Goal: Information Seeking & Learning: Check status

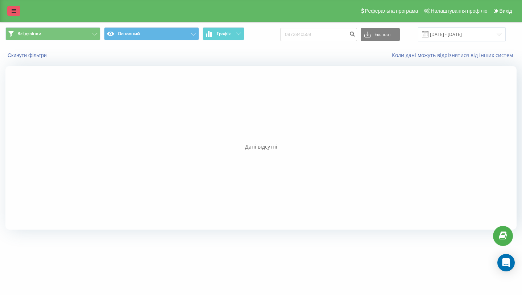
click at [13, 13] on link at bounding box center [13, 11] width 13 height 10
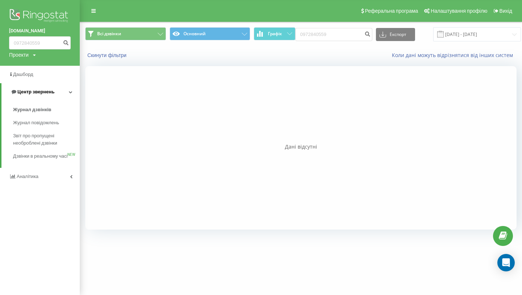
click at [32, 93] on span "Центр звернень" at bounding box center [35, 91] width 37 height 5
click at [32, 93] on span "Центр звернень" at bounding box center [34, 91] width 37 height 5
click at [31, 105] on link "Журнал дзвінків" at bounding box center [46, 109] width 67 height 13
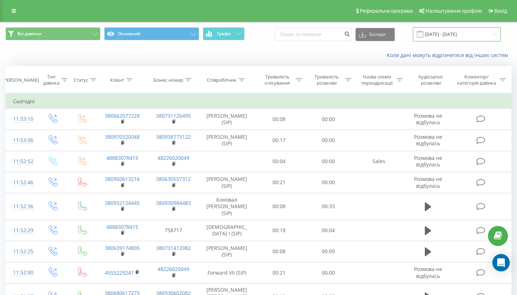
click at [485, 38] on input "21.07.2025 - 21.08.2025" at bounding box center [457, 34] width 88 height 14
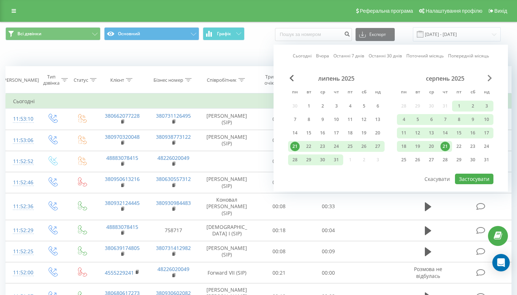
click at [488, 76] on span "Next Month" at bounding box center [490, 78] width 4 height 7
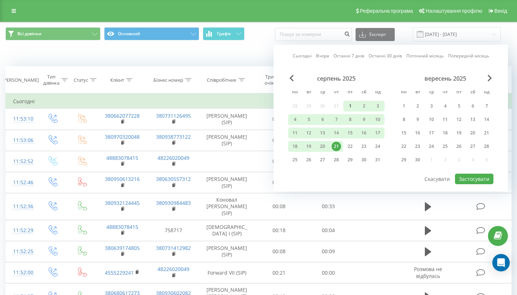
click at [350, 106] on div "1" at bounding box center [349, 105] width 9 height 9
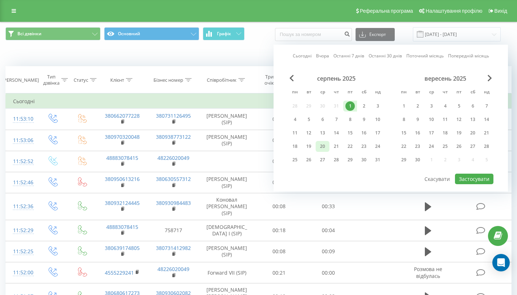
click at [323, 145] on div "20" at bounding box center [322, 145] width 9 height 9
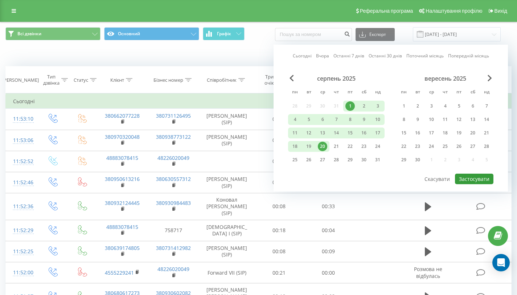
click at [467, 176] on button "Застосувати" at bounding box center [474, 178] width 38 height 11
type input "01.08.2025 - 20.08.2025"
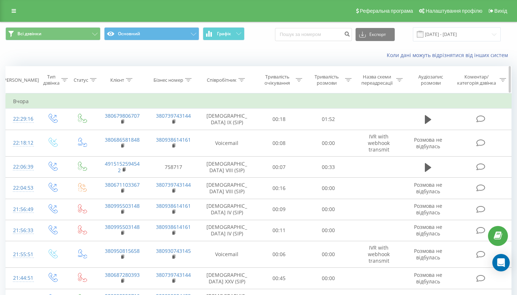
click at [242, 82] on div at bounding box center [241, 80] width 7 height 6
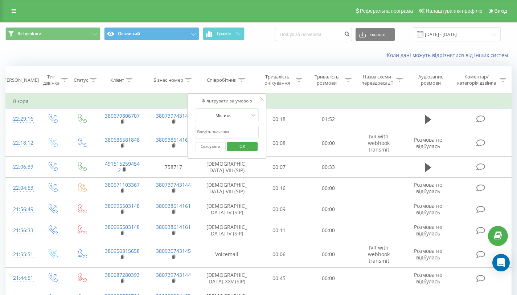
click at [209, 127] on input "text" at bounding box center [227, 132] width 64 height 13
type input "Лукашевич"
click at [245, 148] on span "OK" at bounding box center [242, 145] width 20 height 11
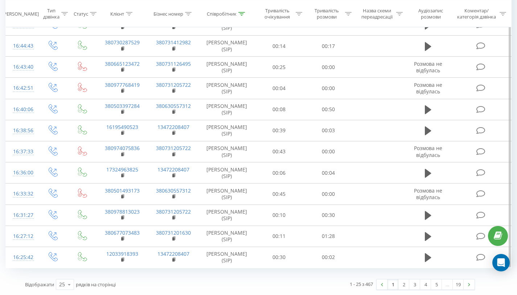
scroll to position [369, 0]
click at [404, 285] on link "2" at bounding box center [403, 284] width 11 height 10
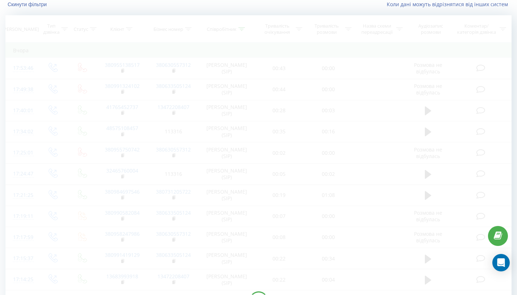
scroll to position [48, 0]
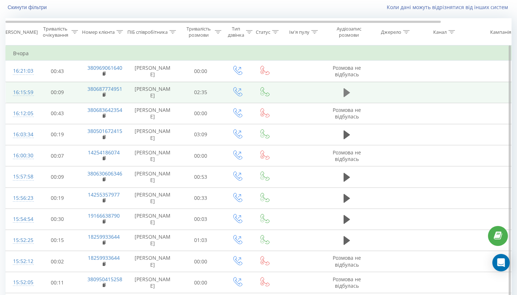
click at [347, 95] on icon at bounding box center [347, 92] width 7 height 10
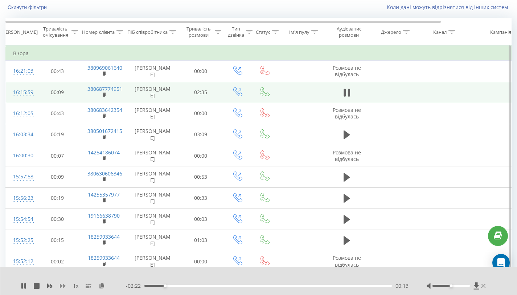
click at [61, 284] on icon at bounding box center [63, 286] width 6 height 6
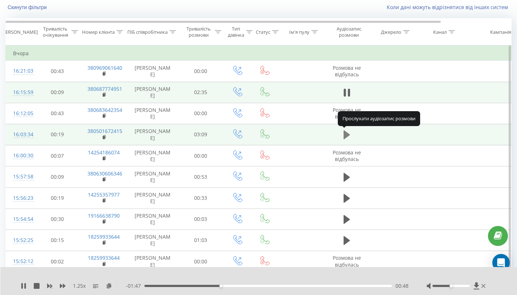
click at [345, 133] on icon at bounding box center [347, 134] width 7 height 9
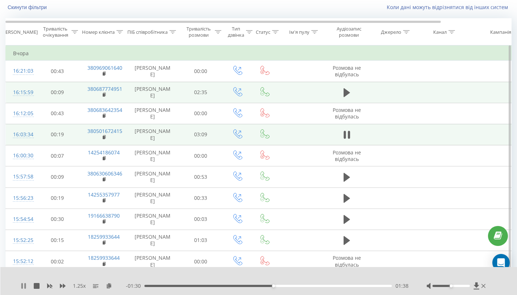
click at [24, 282] on div "1.25 x" at bounding box center [73, 285] width 105 height 7
click at [21, 286] on icon at bounding box center [21, 286] width 1 height 6
click at [19, 284] on div "1.25 x - 01:28 01:41 01:41" at bounding box center [258, 281] width 517 height 28
click at [23, 284] on icon at bounding box center [23, 286] width 4 height 6
click at [23, 284] on icon at bounding box center [24, 286] width 6 height 6
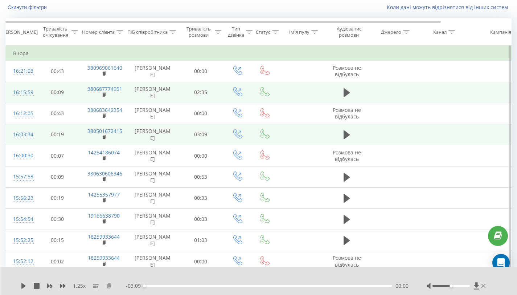
click at [106, 285] on icon at bounding box center [109, 285] width 6 height 5
